Goal: Task Accomplishment & Management: Manage account settings

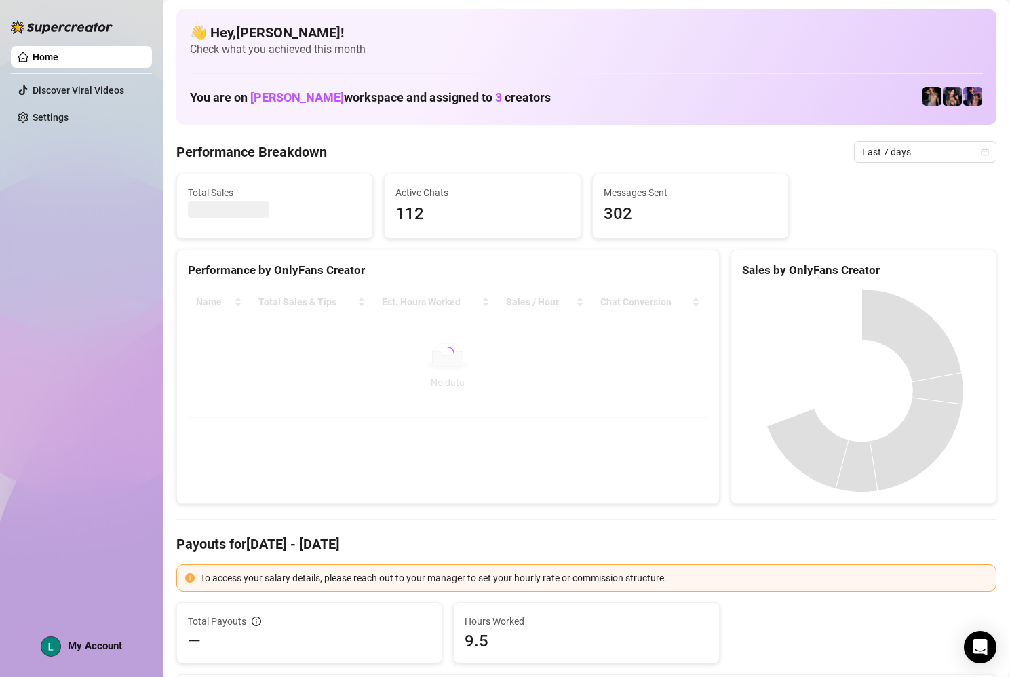
click at [47, 645] on img at bounding box center [50, 646] width 19 height 19
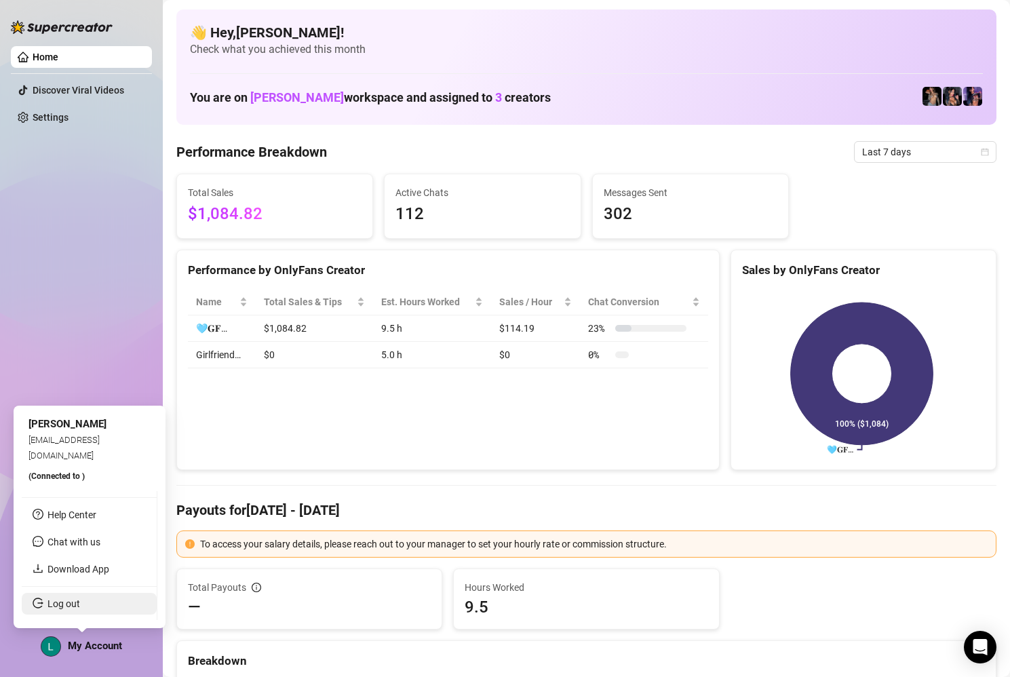
click at [67, 609] on link "Log out" at bounding box center [63, 603] width 33 height 11
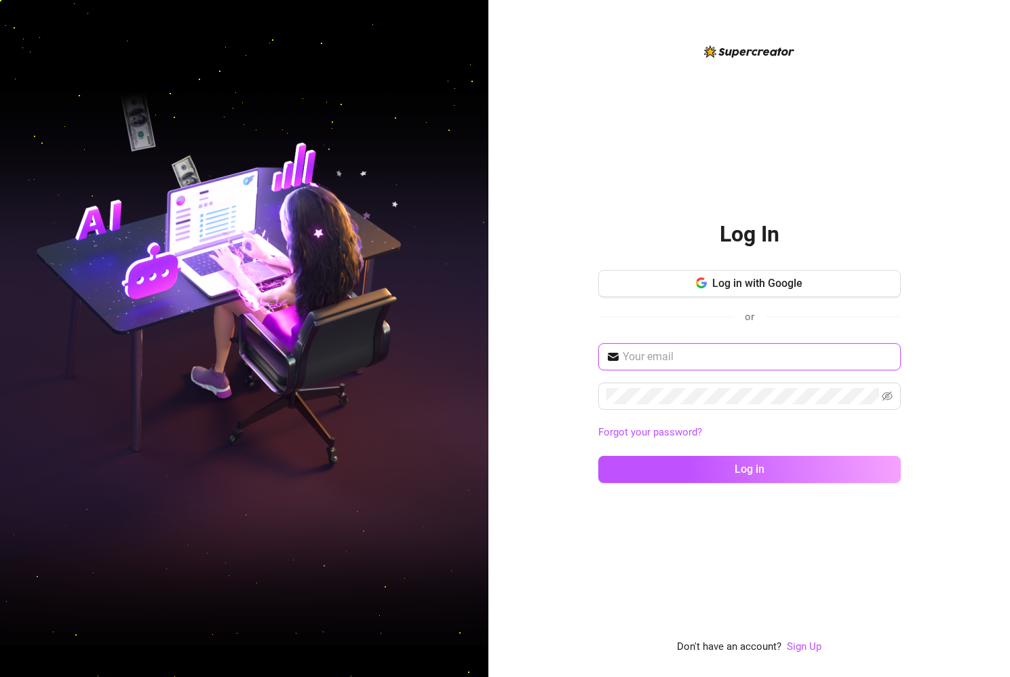
click at [683, 361] on input "text" at bounding box center [758, 357] width 270 height 16
click at [881, 397] on span at bounding box center [749, 396] width 303 height 27
click at [883, 399] on icon "eye-invisible" at bounding box center [887, 395] width 11 height 9
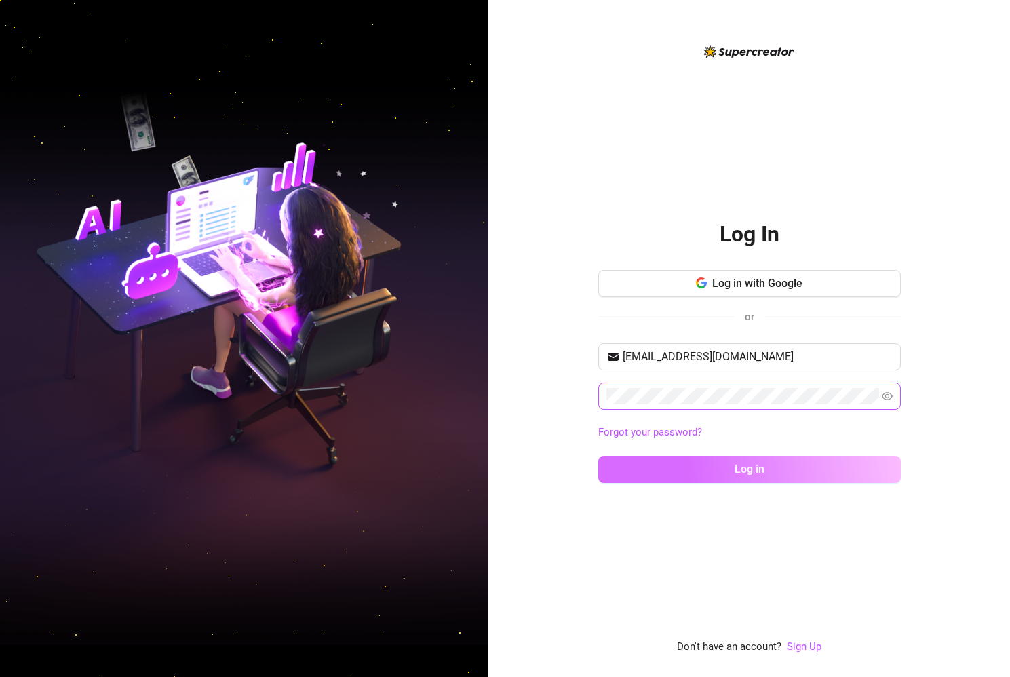
click at [771, 468] on button "Log in" at bounding box center [749, 469] width 303 height 27
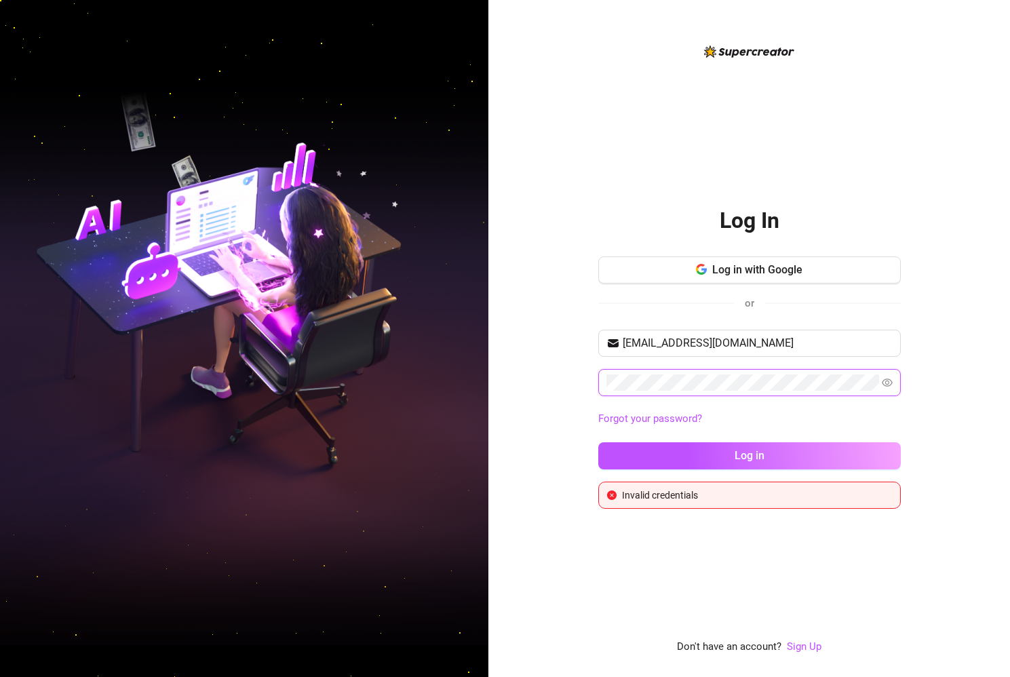
click at [452, 387] on div "Log In Log in with Google or [EMAIL_ADDRESS][DOMAIN_NAME] Forgot your password?…" at bounding box center [505, 338] width 1010 height 677
click at [598, 442] on button "Log in" at bounding box center [749, 455] width 303 height 27
click at [439, 385] on div "Log In Log in with Google or [EMAIL_ADDRESS][DOMAIN_NAME] Forgot your password?…" at bounding box center [505, 338] width 1010 height 677
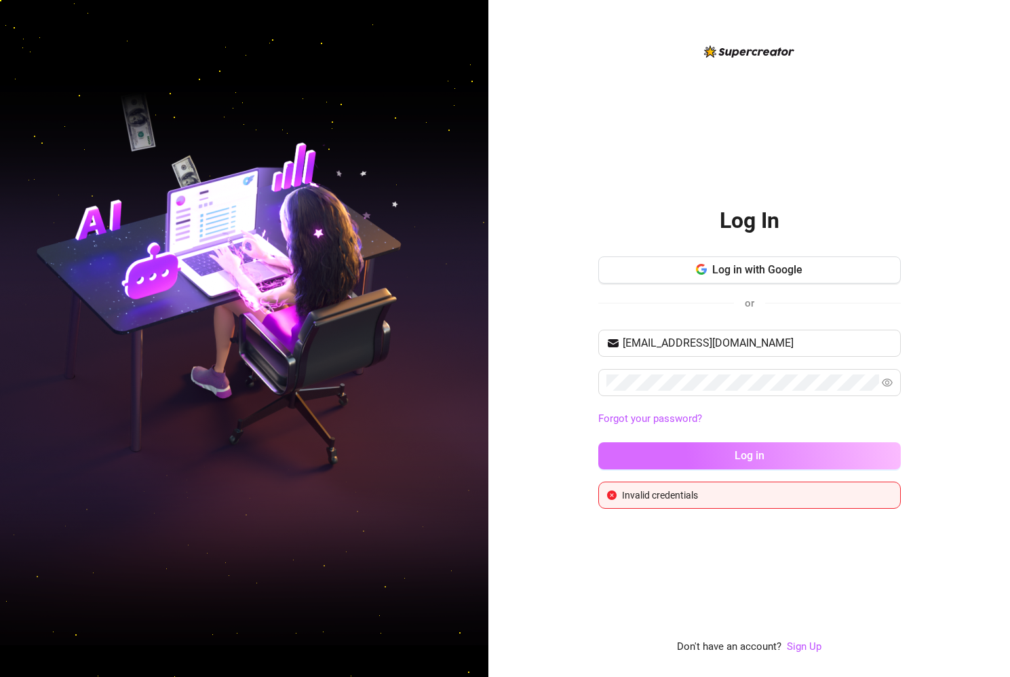
click at [792, 445] on button "Log in" at bounding box center [749, 455] width 303 height 27
drag, startPoint x: 777, startPoint y: 345, endPoint x: 588, endPoint y: 364, distance: 189.6
click at [588, 364] on div "Log In Log in with Google or [EMAIL_ADDRESS][DOMAIN_NAME] Forgot your password?…" at bounding box center [749, 338] width 522 height 677
type input "[EMAIL_ADDRESS][DOMAIN_NAME]"
click at [732, 473] on div "[EMAIL_ADDRESS][DOMAIN_NAME] Forgot your password? Log in" at bounding box center [749, 406] width 303 height 152
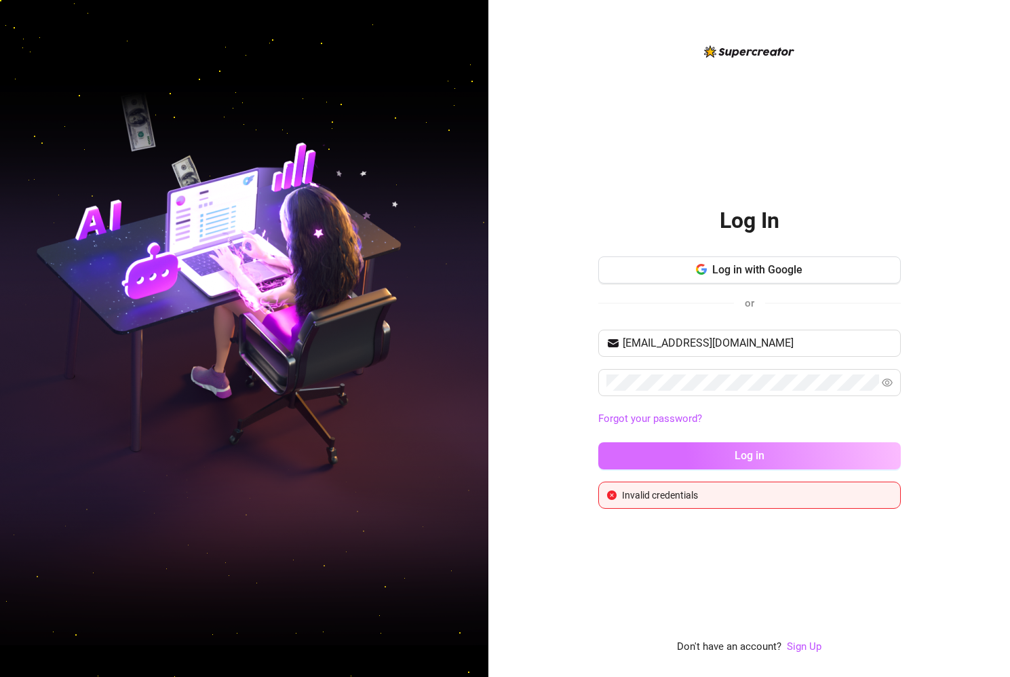
click at [733, 451] on button "Log in" at bounding box center [749, 455] width 303 height 27
